Goal: Navigation & Orientation: Find specific page/section

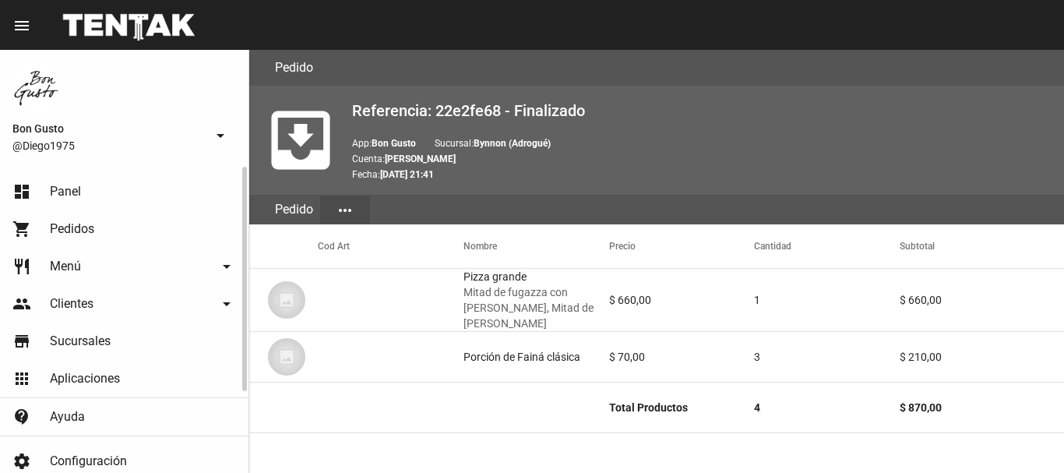
click at [118, 185] on link "dashboard Panel" at bounding box center [124, 191] width 249 height 37
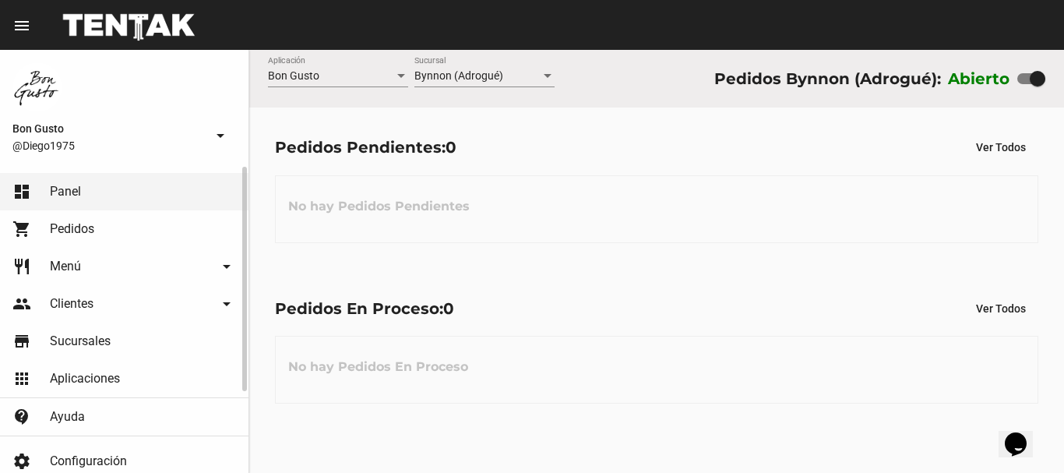
click at [144, 220] on link "shopping_cart Pedidos" at bounding box center [124, 228] width 249 height 37
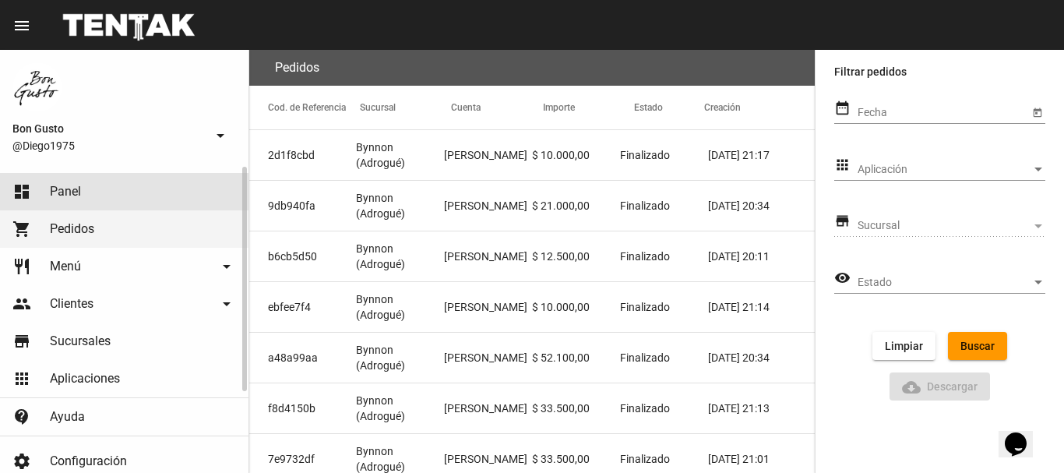
click at [75, 182] on link "dashboard Panel" at bounding box center [124, 191] width 249 height 37
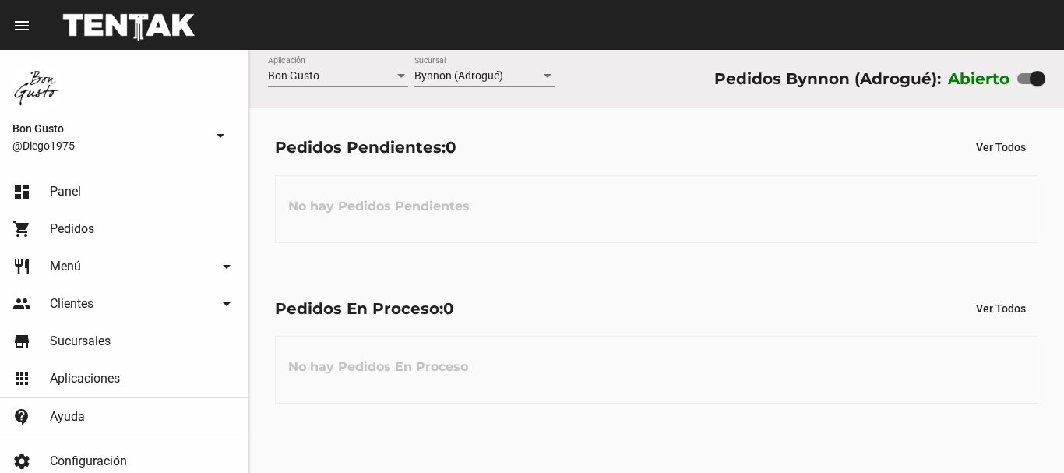
drag, startPoint x: 700, startPoint y: 267, endPoint x: 299, endPoint y: 0, distance: 482.1
click at [700, 270] on flou-dashboard-view "Bon Gusto Aplicación Bynnon (Adrogué) Sucursal Pedidos Bynnon (Adrogué): Abiert…" at bounding box center [656, 239] width 815 height 379
